Goal: Use online tool/utility: Utilize a website feature to perform a specific function

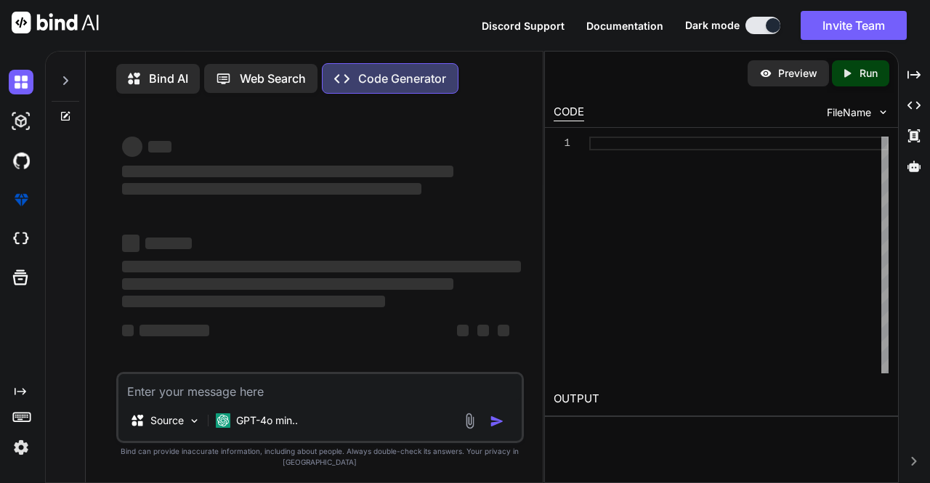
click at [417, 85] on p "Code Generator" at bounding box center [402, 78] width 88 height 17
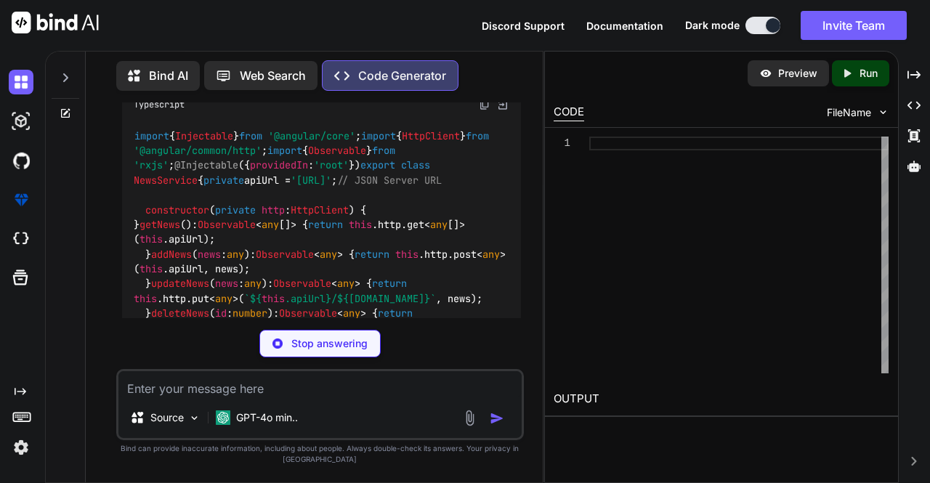
scroll to position [2039, 0]
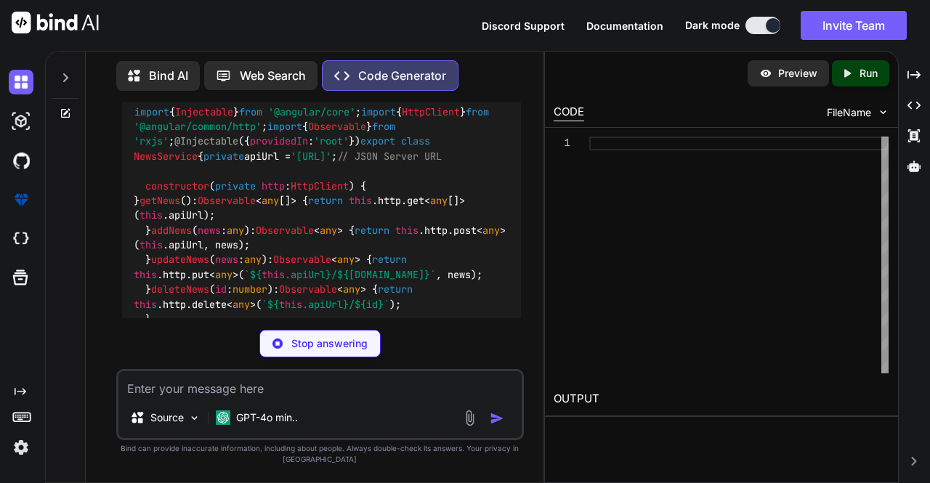
type textarea "x"
type textarea "ng new news-website --routing cd news-website npm install @angular/forms @angul…"
type textarea "x"
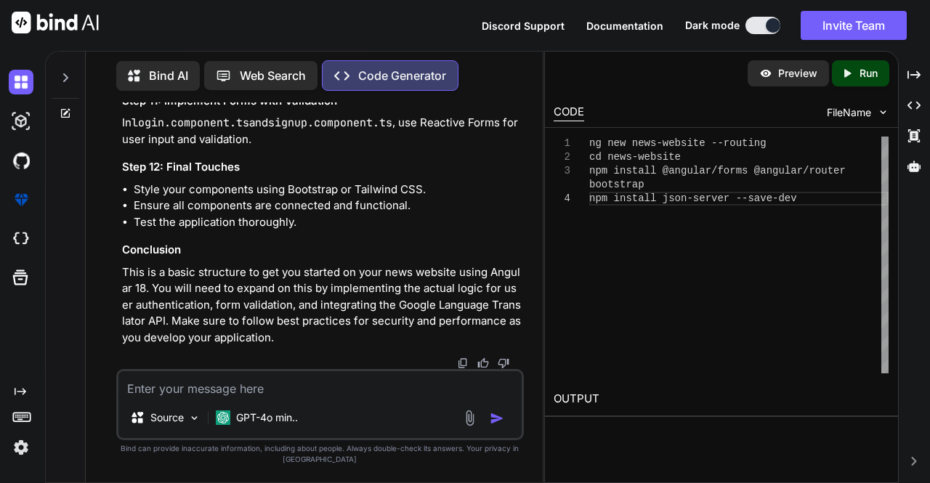
scroll to position [3297, 0]
click at [850, 83] on div "Created with Pixso. Run" at bounding box center [860, 73] width 57 height 26
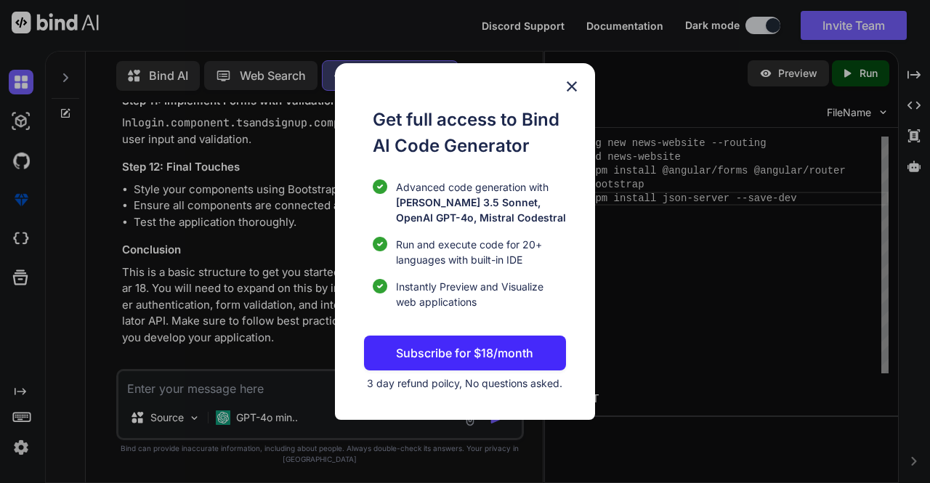
click at [571, 83] on img at bounding box center [571, 86] width 17 height 17
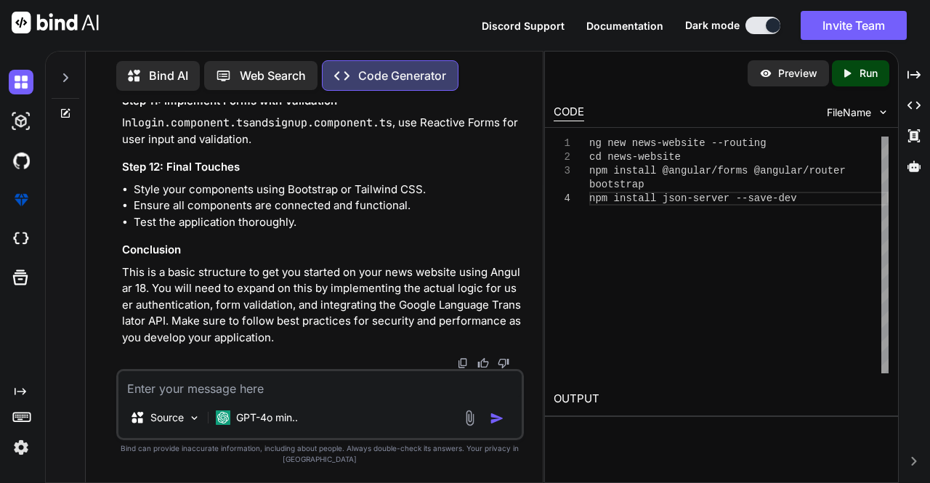
click at [771, 80] on div "Preview" at bounding box center [788, 73] width 81 height 26
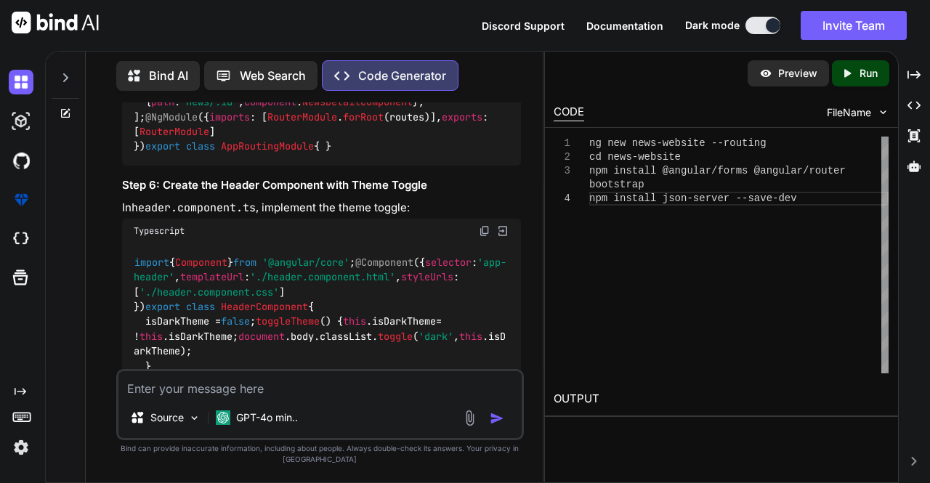
scroll to position [1150, 0]
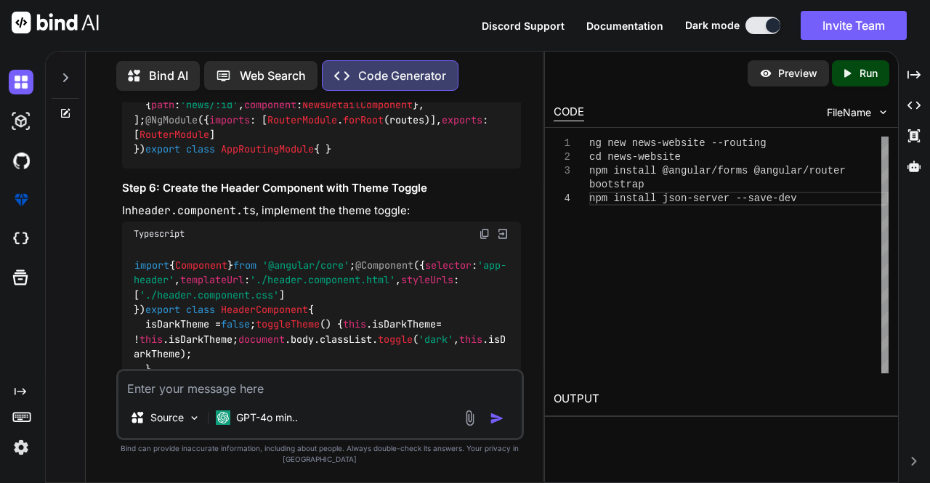
click at [863, 82] on div "Created with Pixso. Run" at bounding box center [860, 73] width 57 height 26
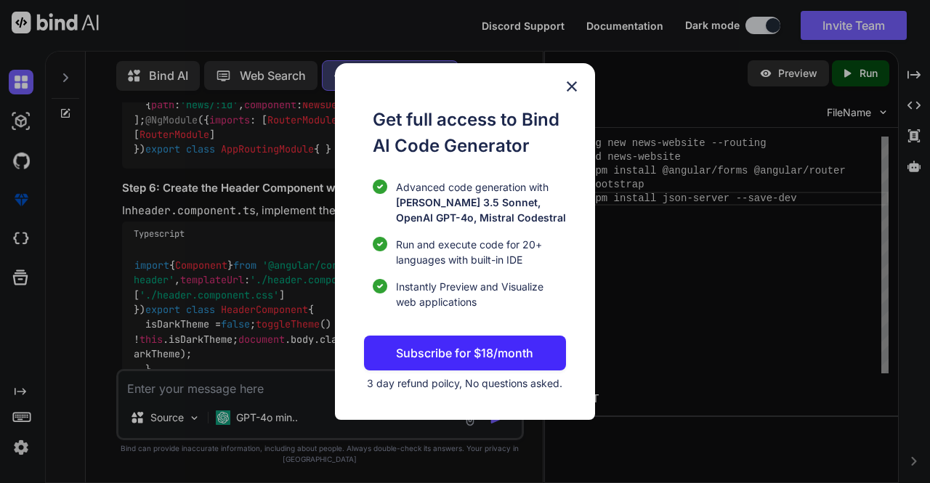
click at [575, 89] on img at bounding box center [571, 86] width 17 height 17
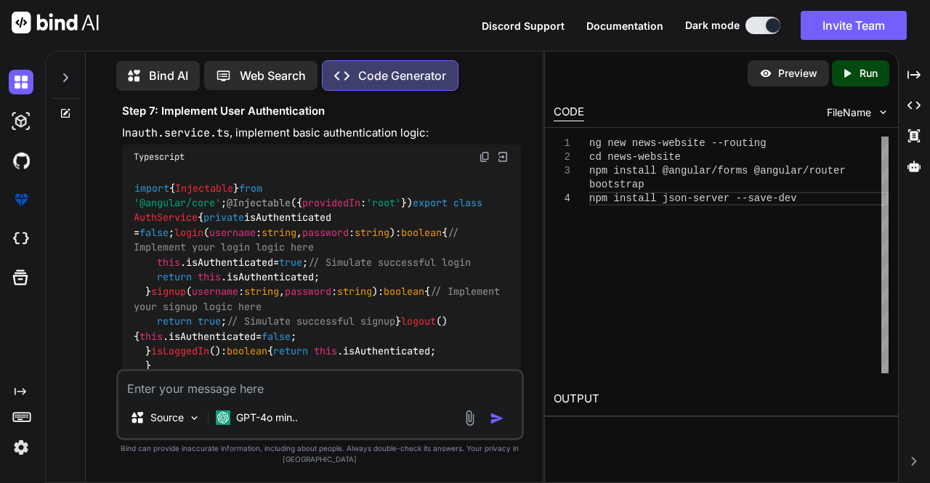
scroll to position [1643, 0]
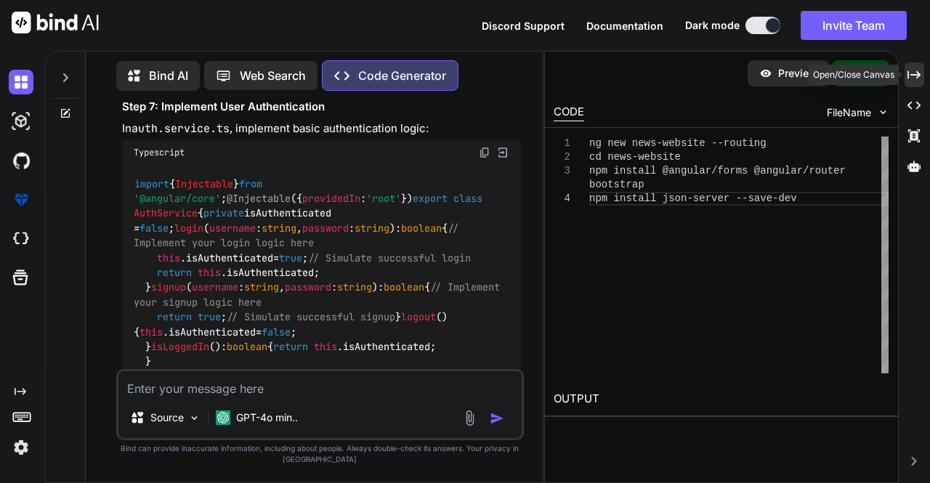
click at [914, 73] on icon "Created with Pixso." at bounding box center [914, 74] width 13 height 13
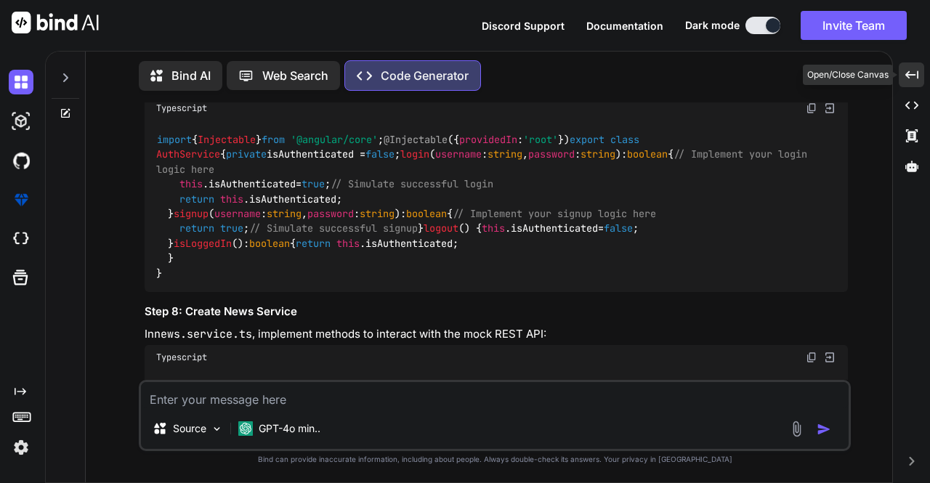
click at [914, 73] on icon "Created with Pixso." at bounding box center [912, 74] width 13 height 13
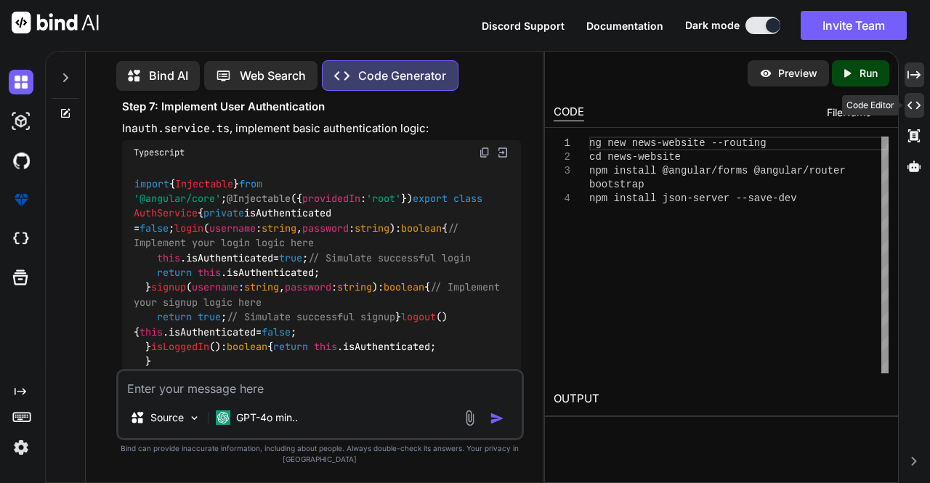
click at [916, 105] on icon "Created with Pixso." at bounding box center [914, 105] width 13 height 13
click at [915, 137] on icon "Created with Pixso." at bounding box center [914, 135] width 13 height 13
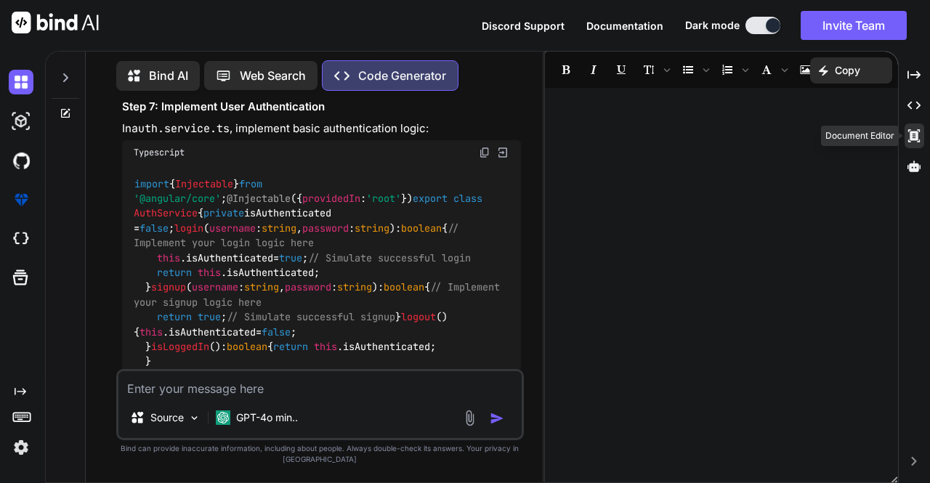
click at [915, 137] on icon "Created with Pixso." at bounding box center [914, 135] width 13 height 13
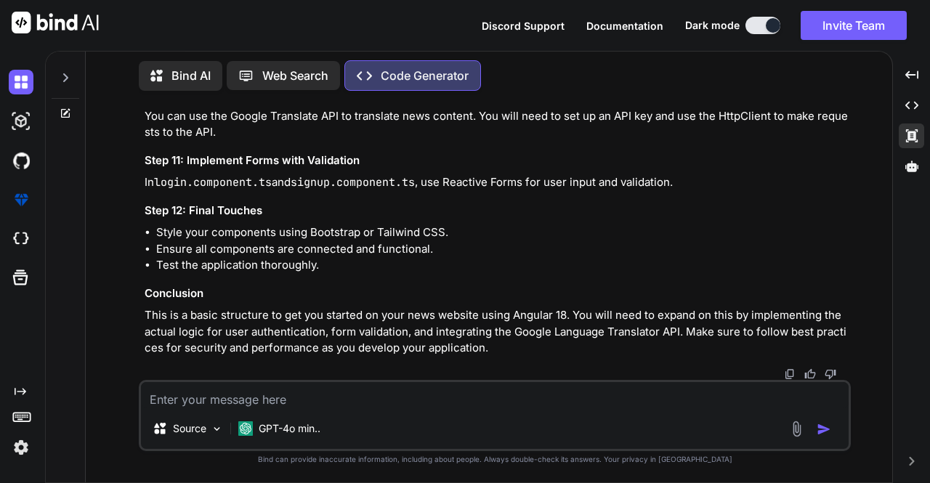
scroll to position [2973, 0]
click at [906, 171] on icon at bounding box center [912, 166] width 13 height 13
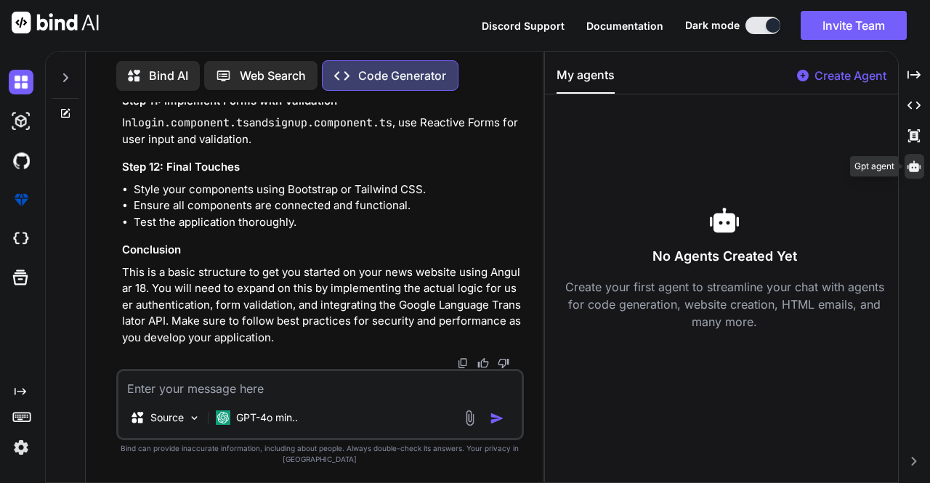
scroll to position [3237, 0]
click at [913, 148] on div "Created with Pixso. Created with Pixso. Created with Pixso." at bounding box center [915, 124] width 20 height 122
click at [916, 142] on div "Created with Pixso." at bounding box center [915, 136] width 20 height 25
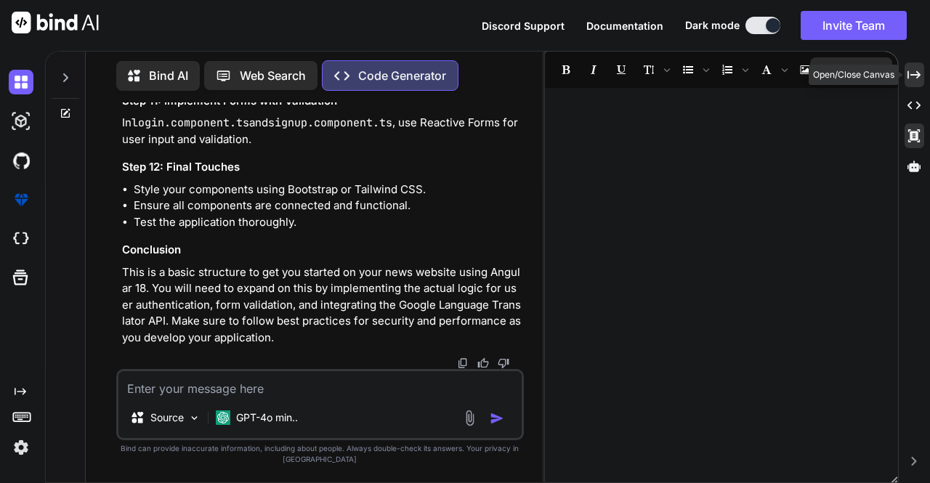
click at [914, 73] on icon "Created with Pixso." at bounding box center [914, 74] width 13 height 13
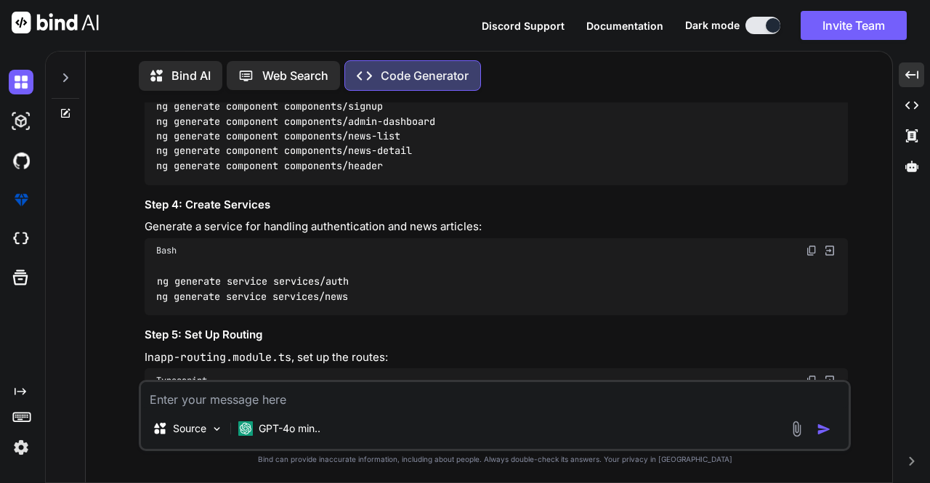
scroll to position [494, 0]
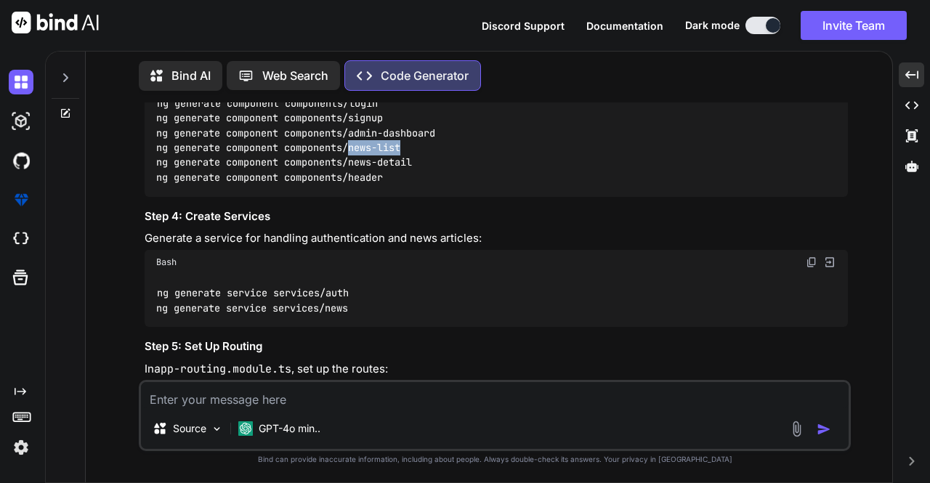
drag, startPoint x: 410, startPoint y: 162, endPoint x: 349, endPoint y: 168, distance: 61.3
click at [349, 168] on div "ng generate component components/login ng generate component components/signup …" at bounding box center [497, 140] width 704 height 112
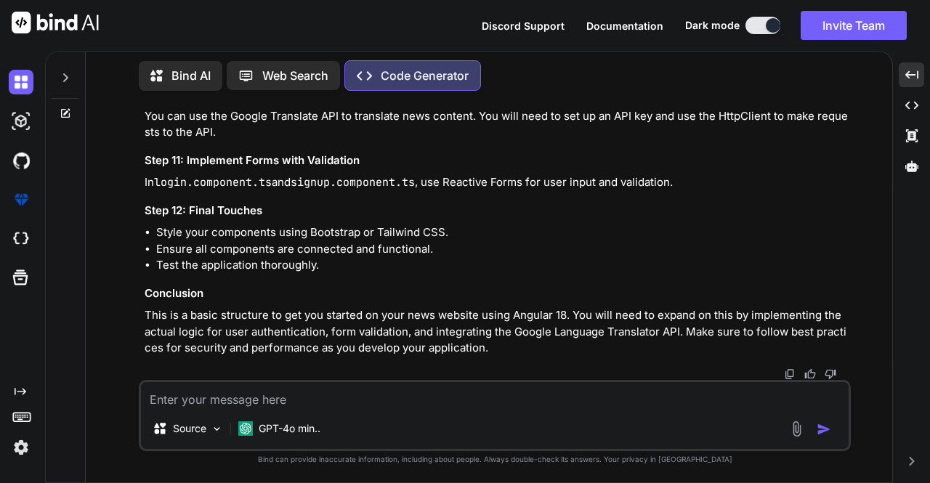
scroll to position [2307, 0]
